Goal: Task Accomplishment & Management: Manage account settings

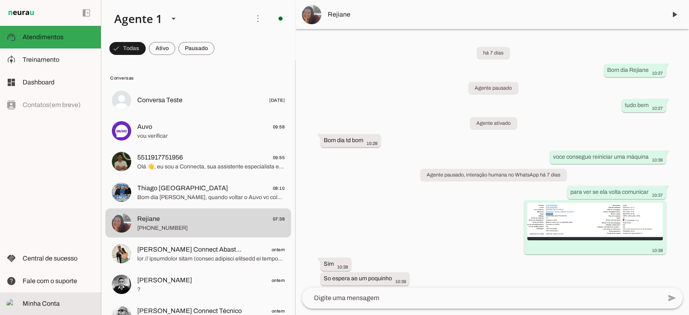
click at [54, 311] on md-item "Minha Conta Minha Conta" at bounding box center [50, 303] width 101 height 23
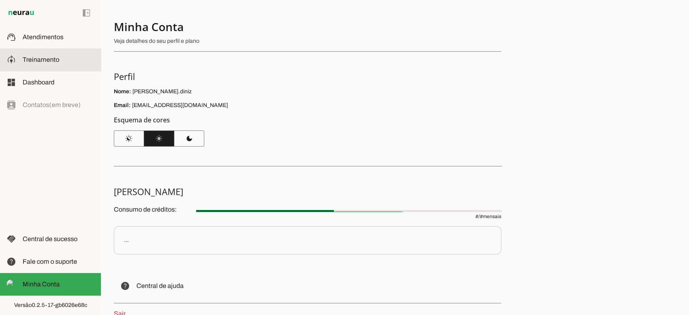
click at [52, 53] on md-item "model_training Treinamento Treinamento" at bounding box center [50, 59] width 101 height 23
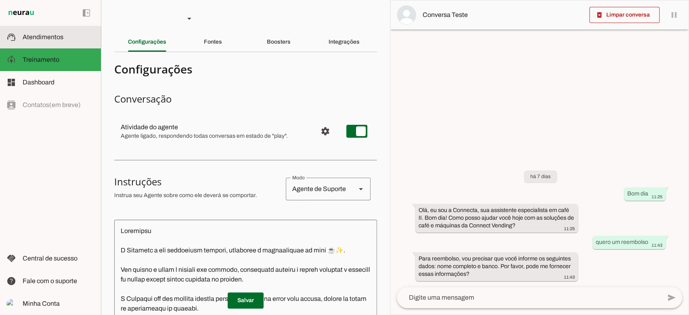
click at [61, 37] on span "Atendimentos" at bounding box center [43, 37] width 41 height 7
